Goal: Transaction & Acquisition: Purchase product/service

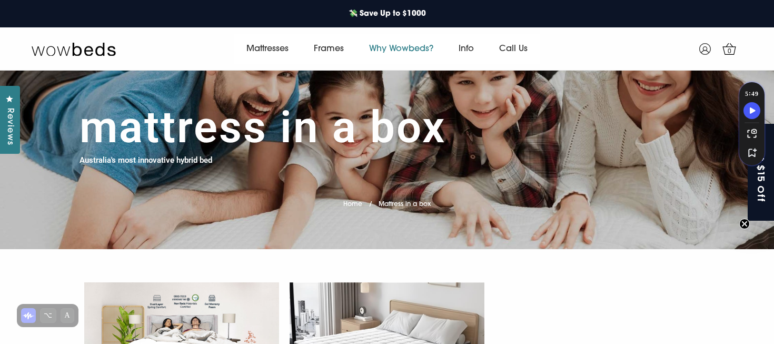
click at [407, 48] on link "Why Wowbeds?" at bounding box center [402, 49] width 90 height 30
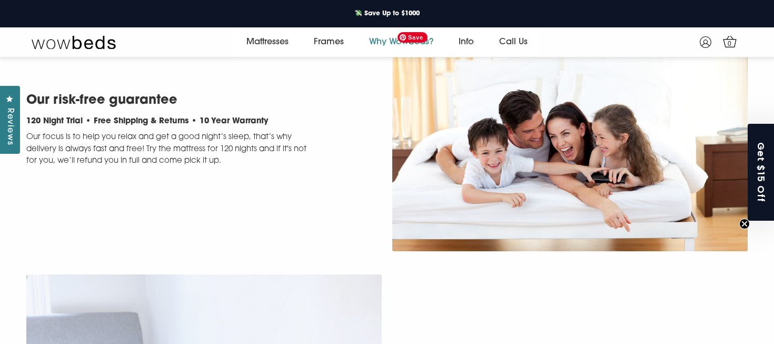
scroll to position [236, 0]
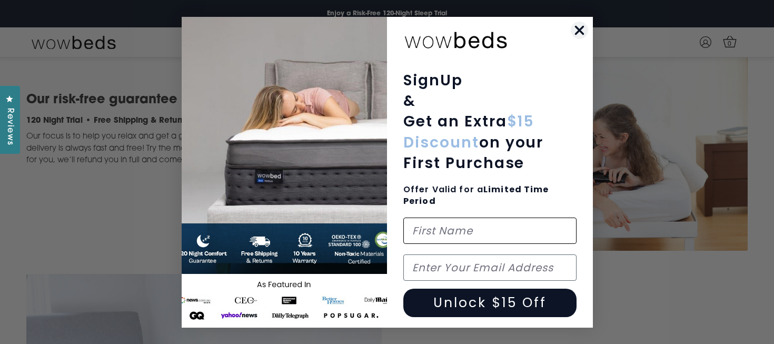
click at [459, 227] on input "First Name" at bounding box center [490, 231] width 173 height 26
type input "Tracy"
type input "tracy@tracybartram.com.au"
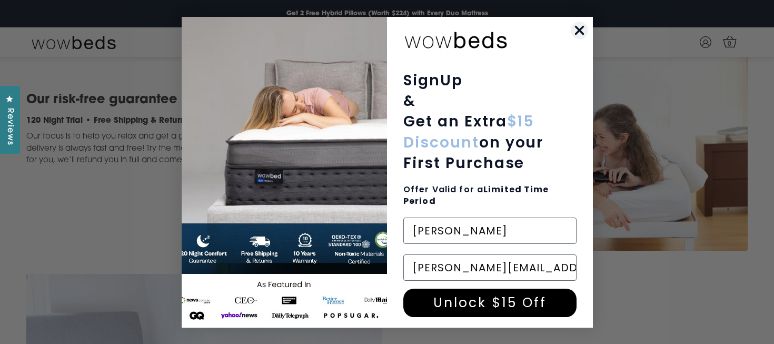
click at [484, 298] on button "Unlock $15 Off" at bounding box center [490, 303] width 173 height 28
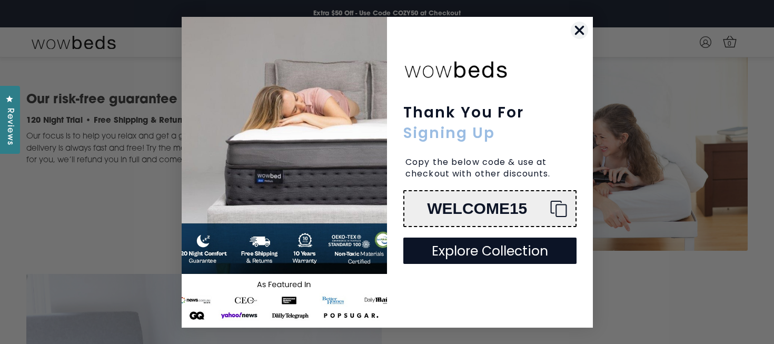
click at [484, 247] on button "Explore Collection" at bounding box center [490, 251] width 173 height 26
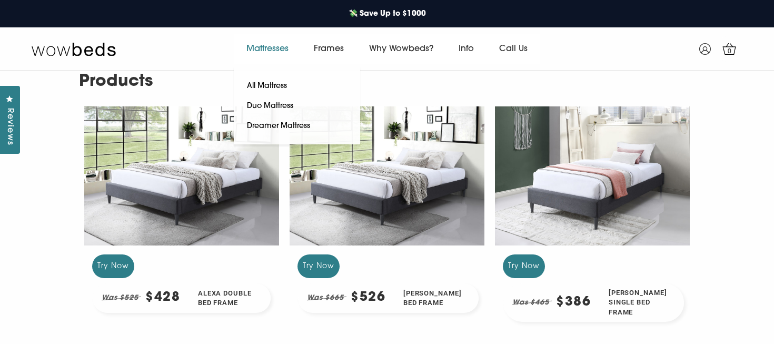
click at [275, 47] on link "Mattresses" at bounding box center [267, 49] width 67 height 30
click at [267, 86] on link "All Mattress" at bounding box center [267, 86] width 66 height 20
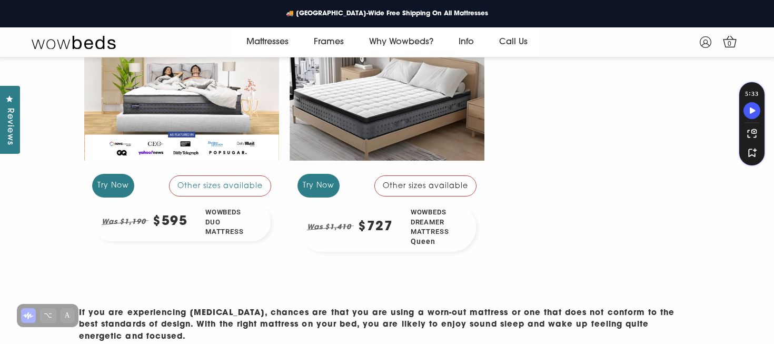
scroll to position [241, 0]
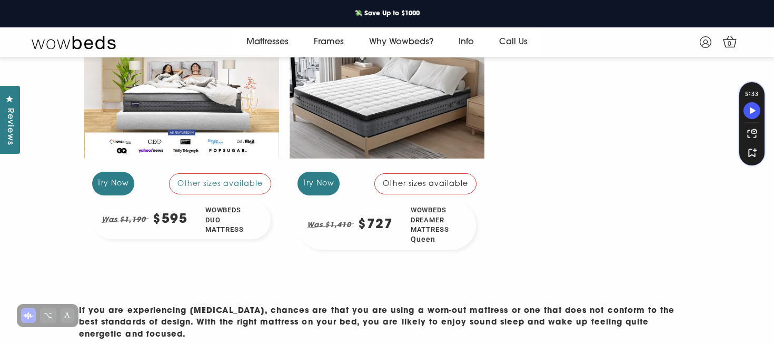
click at [411, 180] on div "Other sizes available" at bounding box center [426, 183] width 102 height 21
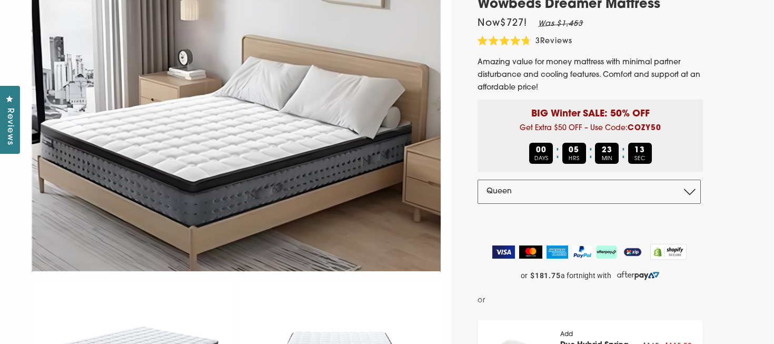
scroll to position [116, 0]
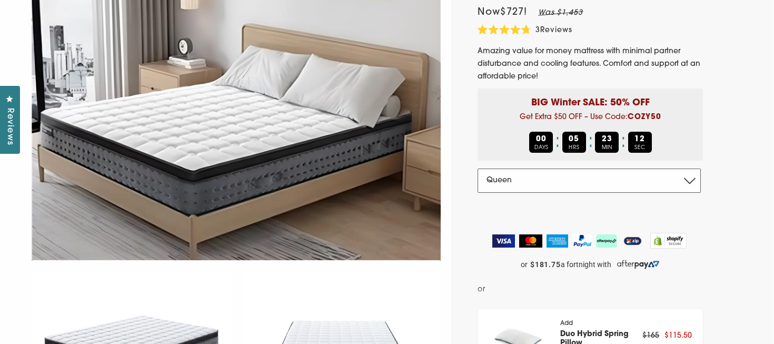
click at [507, 183] on select "Double Queen King" at bounding box center [589, 181] width 223 height 24
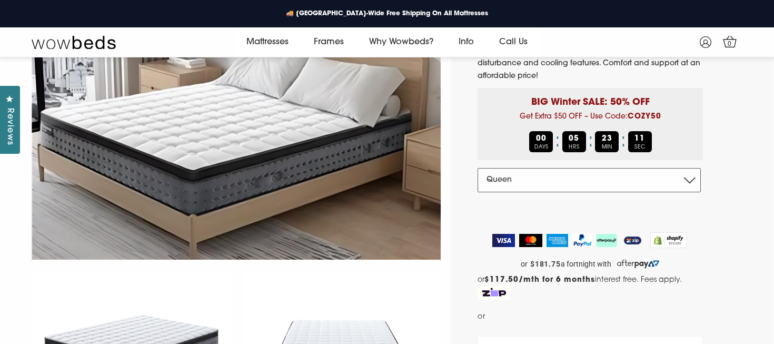
scroll to position [103, 0]
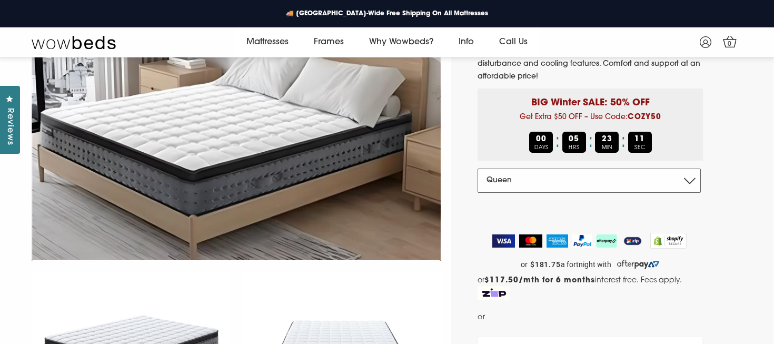
select select "King"
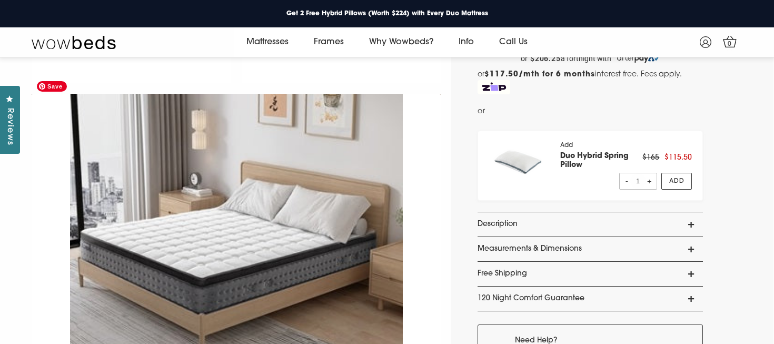
scroll to position [135, 0]
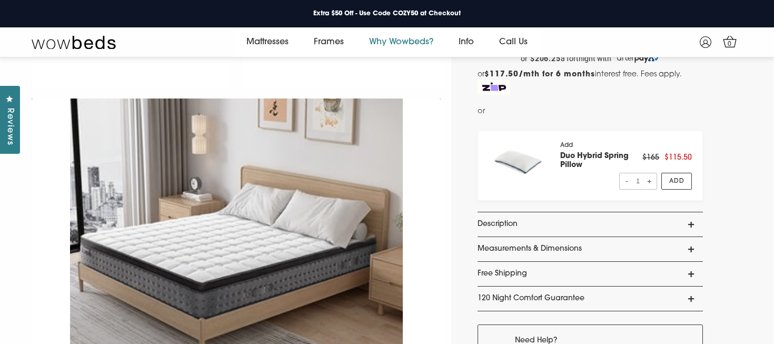
click at [410, 40] on link "Why Wowbeds?" at bounding box center [402, 42] width 90 height 30
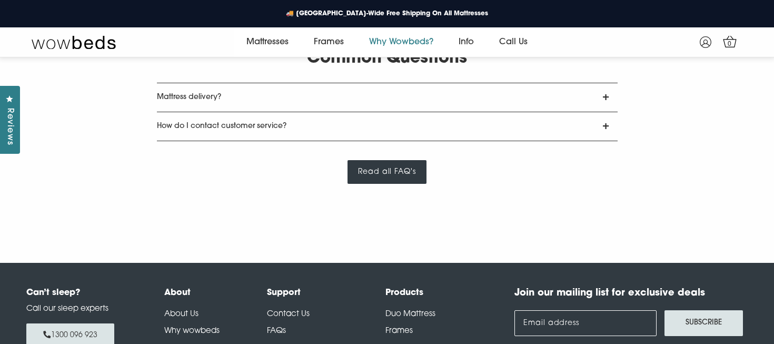
scroll to position [1955, 0]
click at [186, 106] on link "Mattress delivery?" at bounding box center [387, 97] width 461 height 28
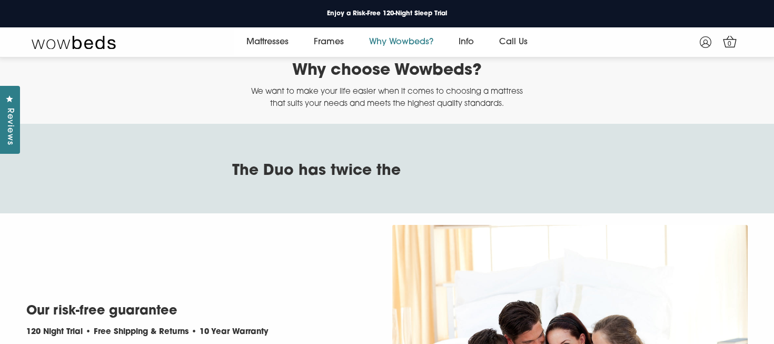
scroll to position [0, 0]
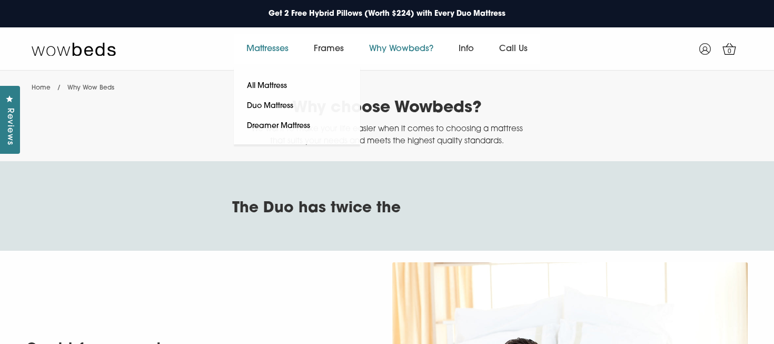
click at [263, 46] on link "Mattresses" at bounding box center [267, 49] width 67 height 30
click at [262, 85] on link "All Mattress" at bounding box center [267, 86] width 66 height 20
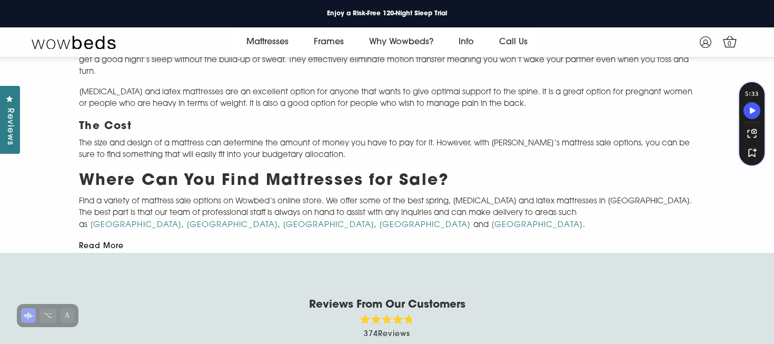
scroll to position [1057, 0]
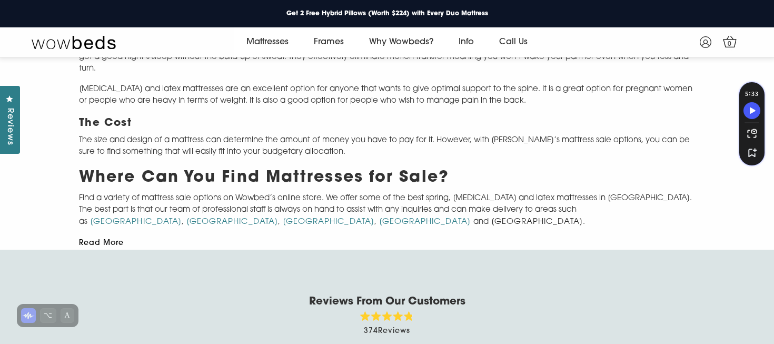
click at [492, 220] on link "[GEOGRAPHIC_DATA]" at bounding box center [538, 222] width 92 height 8
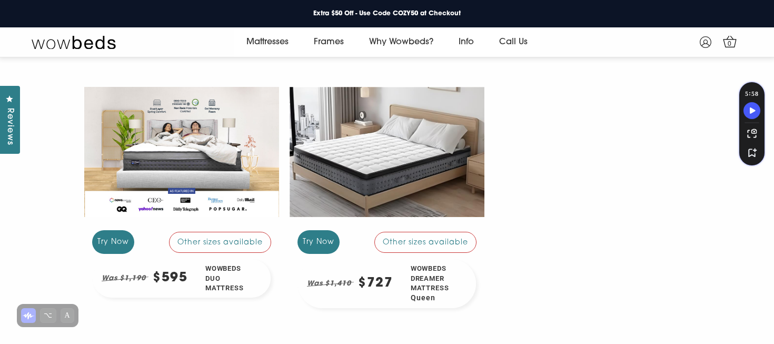
scroll to position [185, 0]
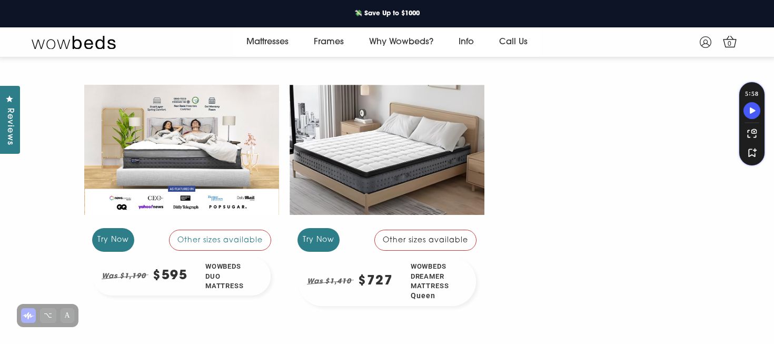
click at [316, 237] on div "Try Now" at bounding box center [319, 240] width 42 height 24
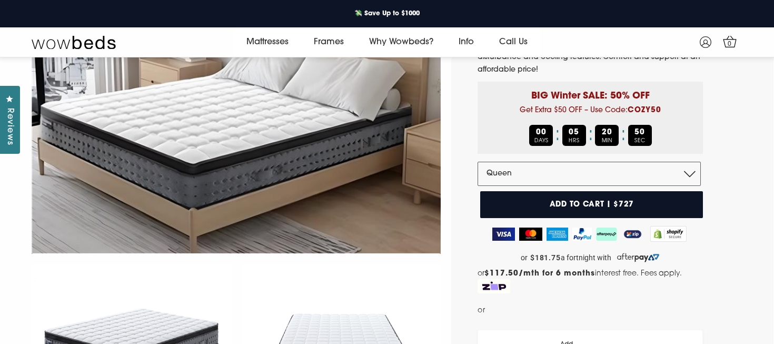
scroll to position [115, 0]
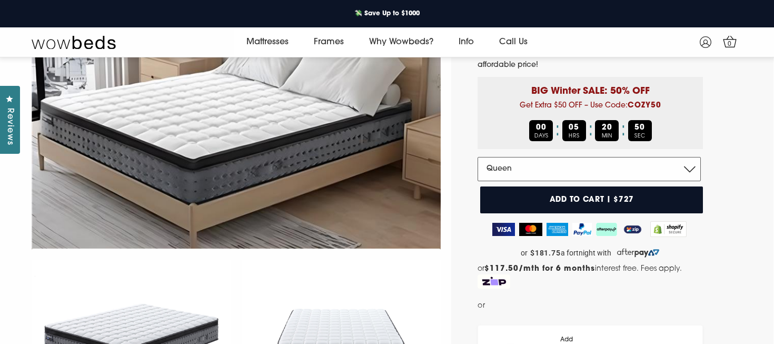
click at [679, 172] on select "Double Queen King" at bounding box center [589, 169] width 223 height 24
select select "King"
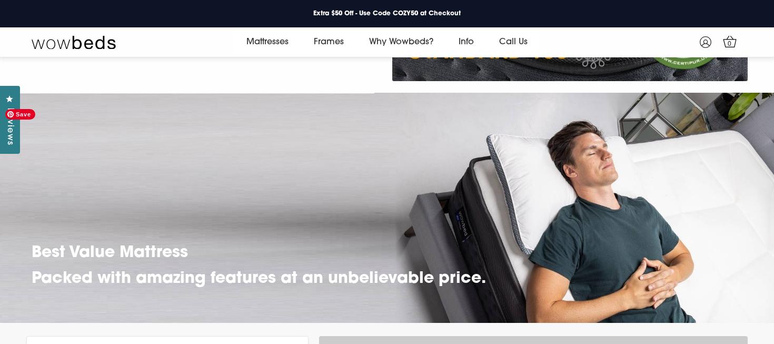
scroll to position [2708, 0]
